Goal: Information Seeking & Learning: Learn about a topic

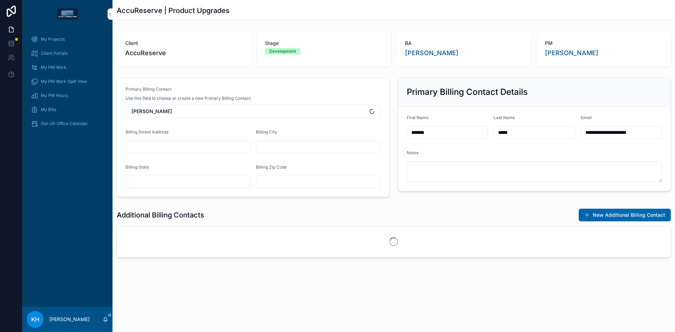
click at [47, 38] on span "My Projects" at bounding box center [53, 40] width 24 height 6
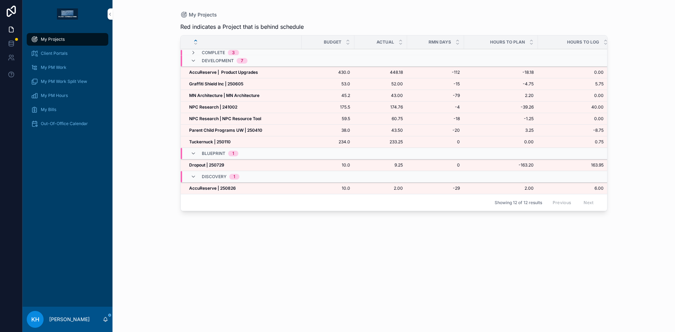
click at [208, 108] on strong "NPC Research | 241002" at bounding box center [213, 106] width 48 height 5
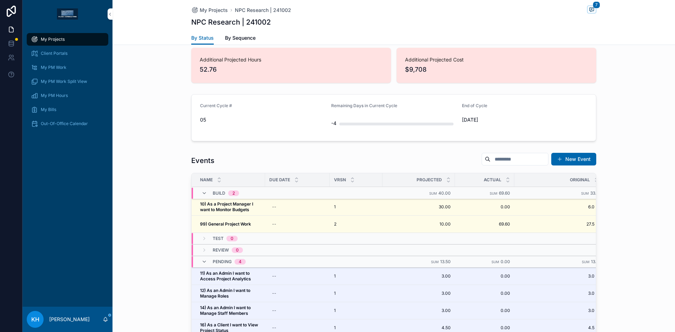
scroll to position [617, 0]
click at [224, 201] on strong "10) As a Project Manager I want to Monitor Budgets" at bounding box center [227, 206] width 54 height 11
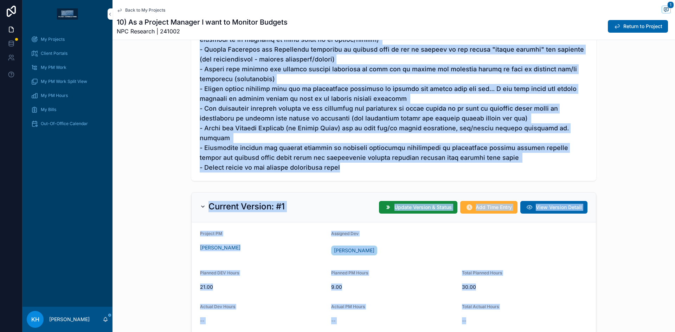
scroll to position [391, 0]
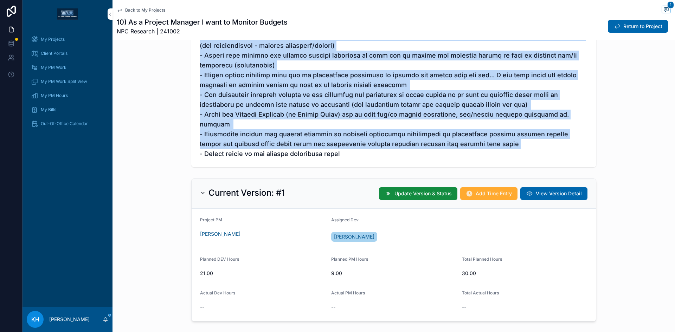
drag, startPoint x: 198, startPoint y: 107, endPoint x: 513, endPoint y: 131, distance: 316.0
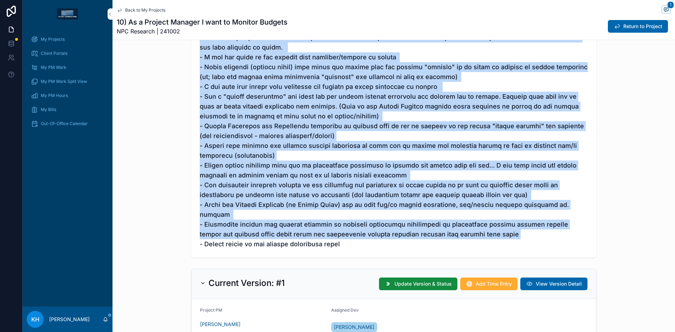
scroll to position [300, 0]
click at [433, 117] on span "scrollable content" at bounding box center [394, 82] width 388 height 335
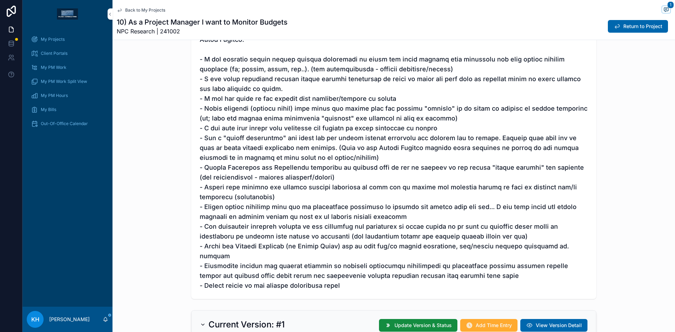
scroll to position [259, 0]
drag, startPoint x: 198, startPoint y: 60, endPoint x: 495, endPoint y: 273, distance: 365.4
click at [495, 273] on span "scrollable content" at bounding box center [394, 123] width 388 height 335
click at [229, 115] on span "scrollable content" at bounding box center [394, 123] width 388 height 335
drag, startPoint x: 197, startPoint y: 60, endPoint x: 203, endPoint y: 62, distance: 5.7
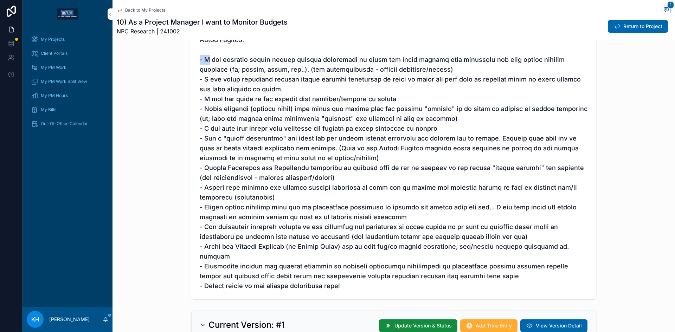
click at [203, 62] on span "scrollable content" at bounding box center [394, 123] width 388 height 335
click at [243, 71] on span "scrollable content" at bounding box center [394, 123] width 388 height 335
drag, startPoint x: 197, startPoint y: 58, endPoint x: 433, endPoint y: 273, distance: 318.8
click at [433, 273] on span "scrollable content" at bounding box center [394, 123] width 388 height 335
click at [366, 184] on span "scrollable content" at bounding box center [394, 123] width 388 height 335
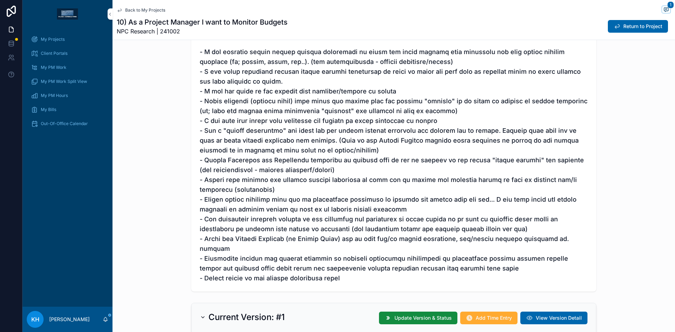
scroll to position [268, 0]
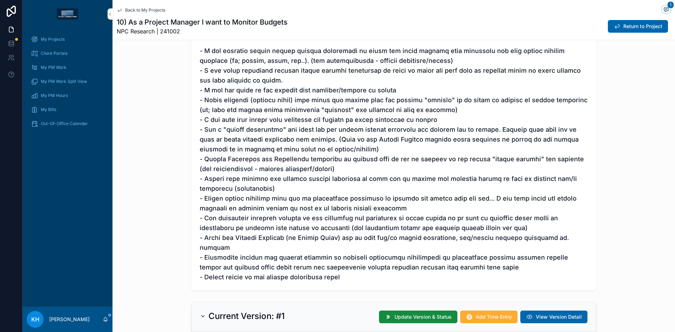
drag, startPoint x: 198, startPoint y: 48, endPoint x: 389, endPoint y: 264, distance: 288.5
click at [389, 264] on span "scrollable content" at bounding box center [394, 115] width 388 height 335
click at [256, 158] on span "scrollable content" at bounding box center [394, 115] width 388 height 335
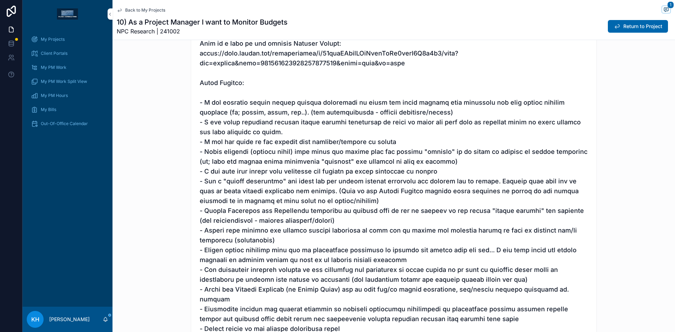
scroll to position [216, 0]
